Goal: Ask a question

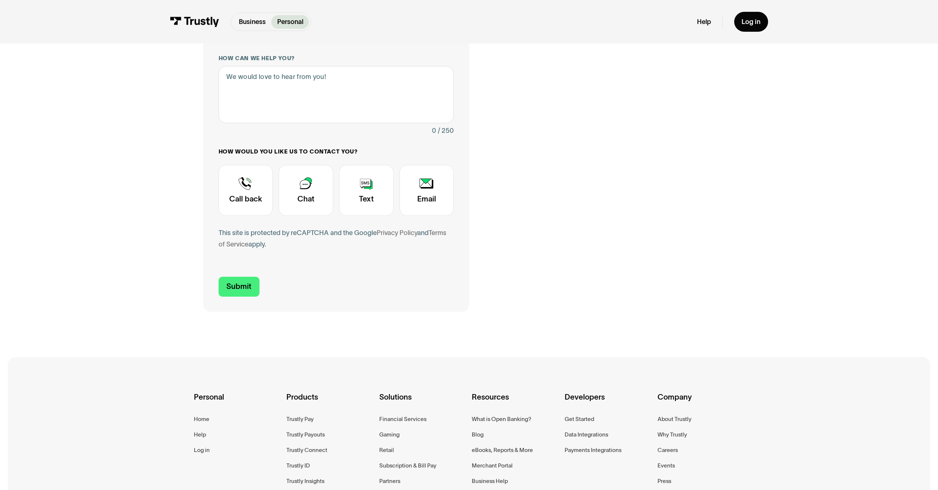
scroll to position [225, 0]
